Goal: Information Seeking & Learning: Learn about a topic

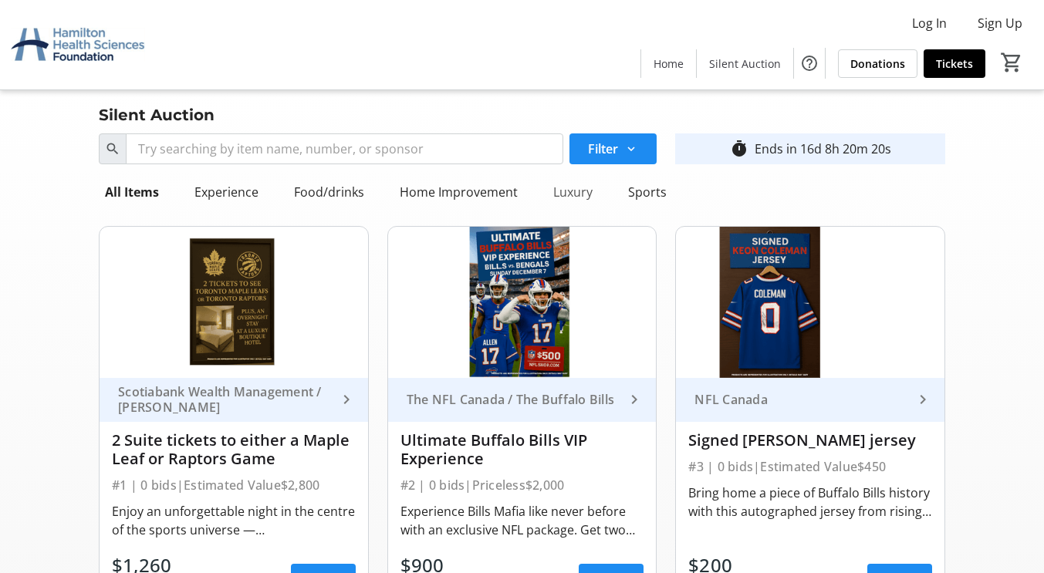
click at [571, 188] on div "Luxury" at bounding box center [573, 192] width 52 height 31
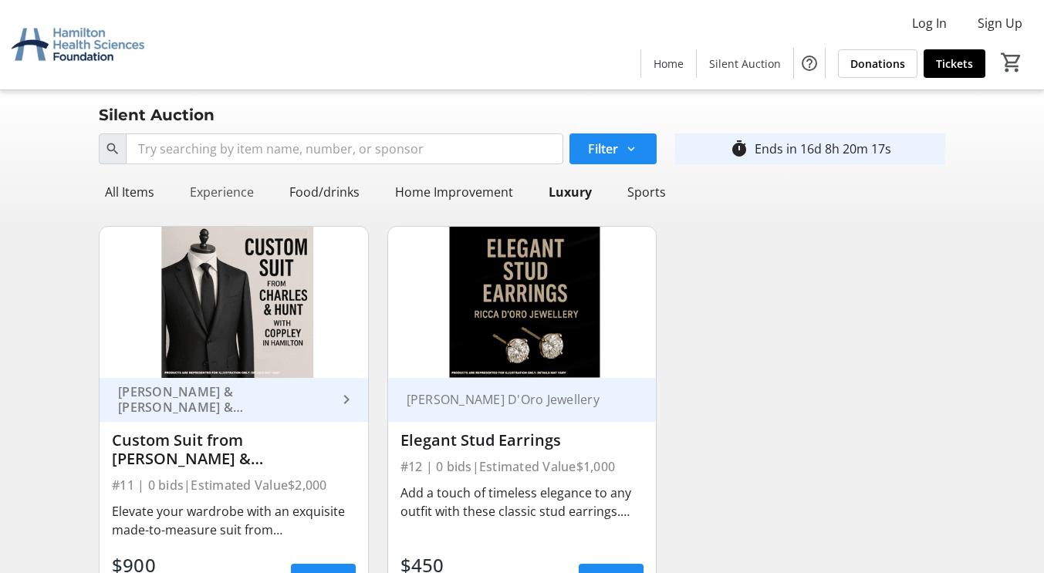
click at [224, 193] on div "Experience" at bounding box center [222, 192] width 76 height 31
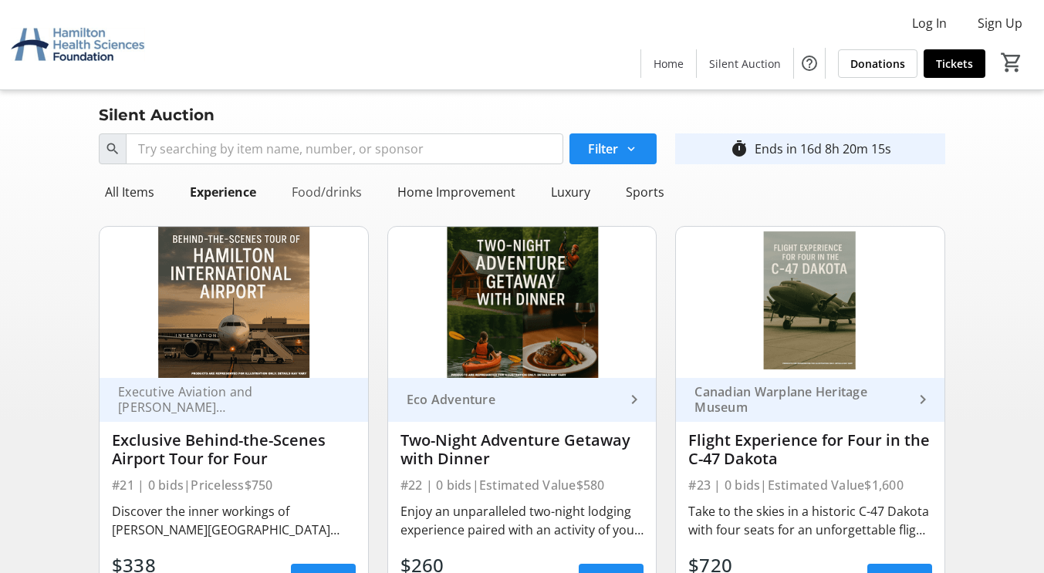
click at [336, 194] on div "Food/drinks" at bounding box center [326, 192] width 83 height 31
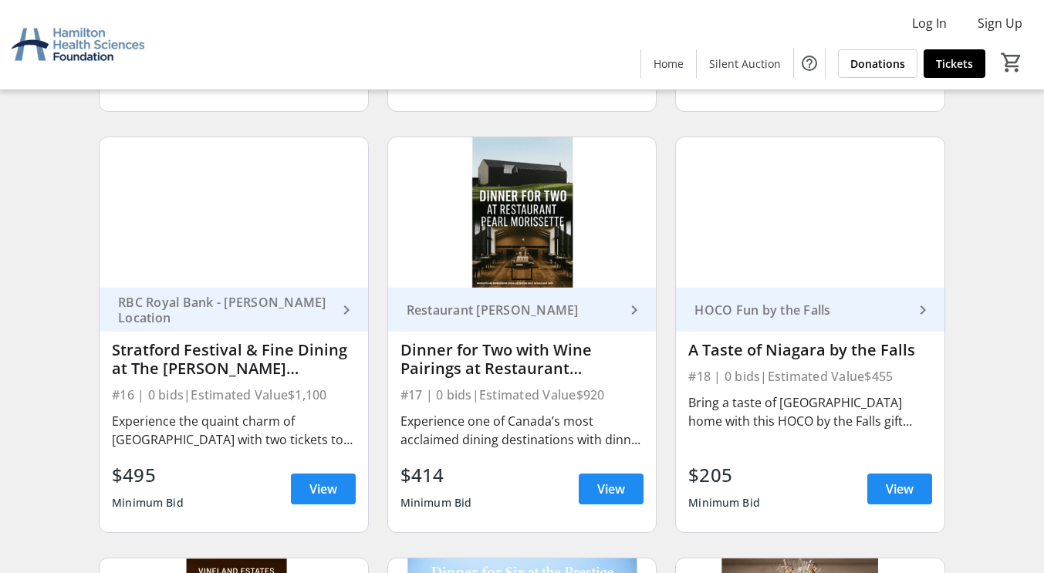
scroll to position [623, 0]
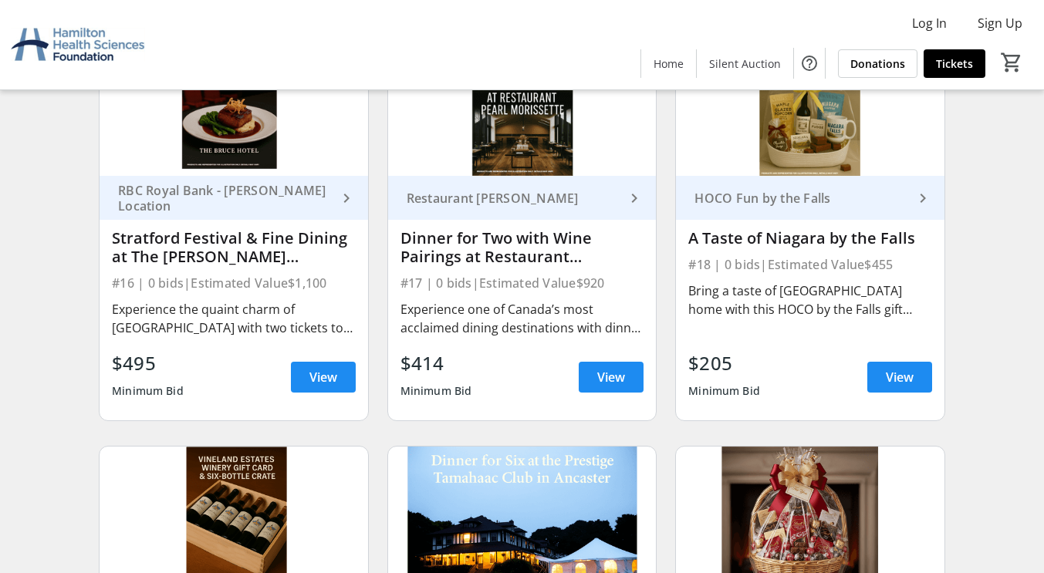
click at [502, 301] on div "Experience one of Canada’s most acclaimed dining destinations with dinner for t…" at bounding box center [522, 318] width 244 height 37
click at [598, 369] on span "View" at bounding box center [611, 377] width 28 height 19
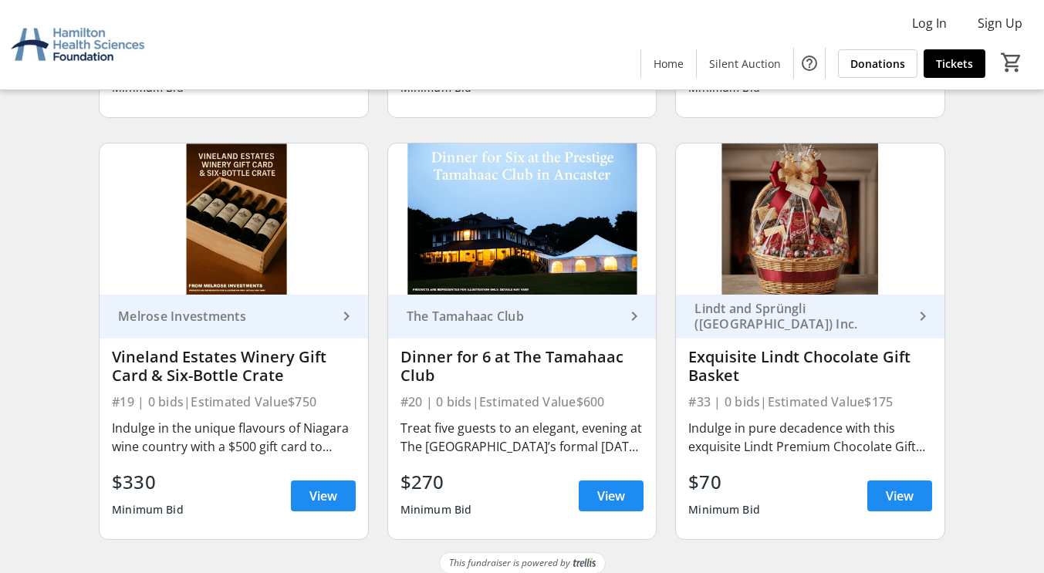
scroll to position [939, 0]
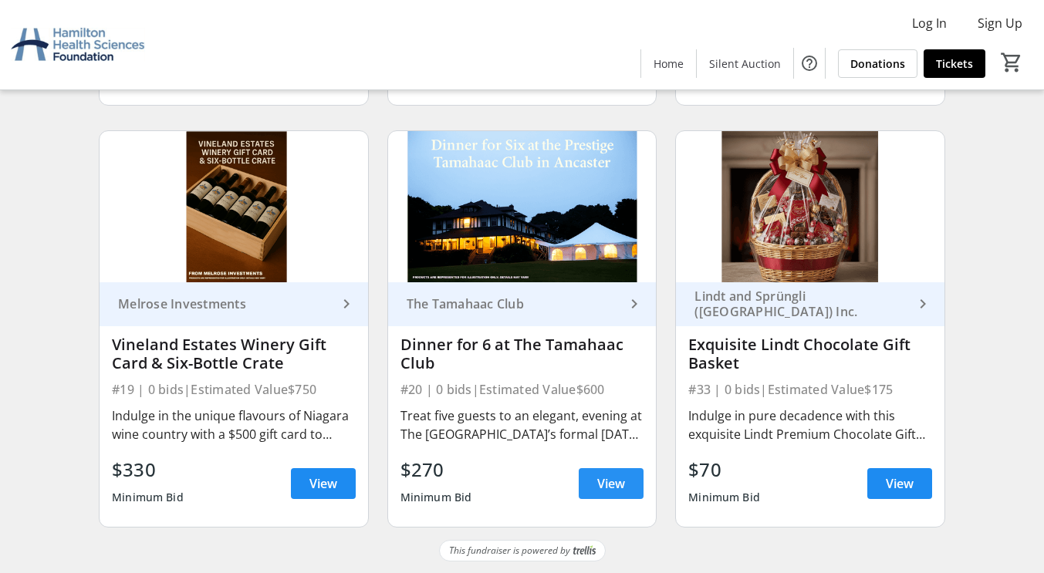
click at [605, 478] on span "View" at bounding box center [611, 483] width 28 height 19
